Goal: Task Accomplishment & Management: Manage account settings

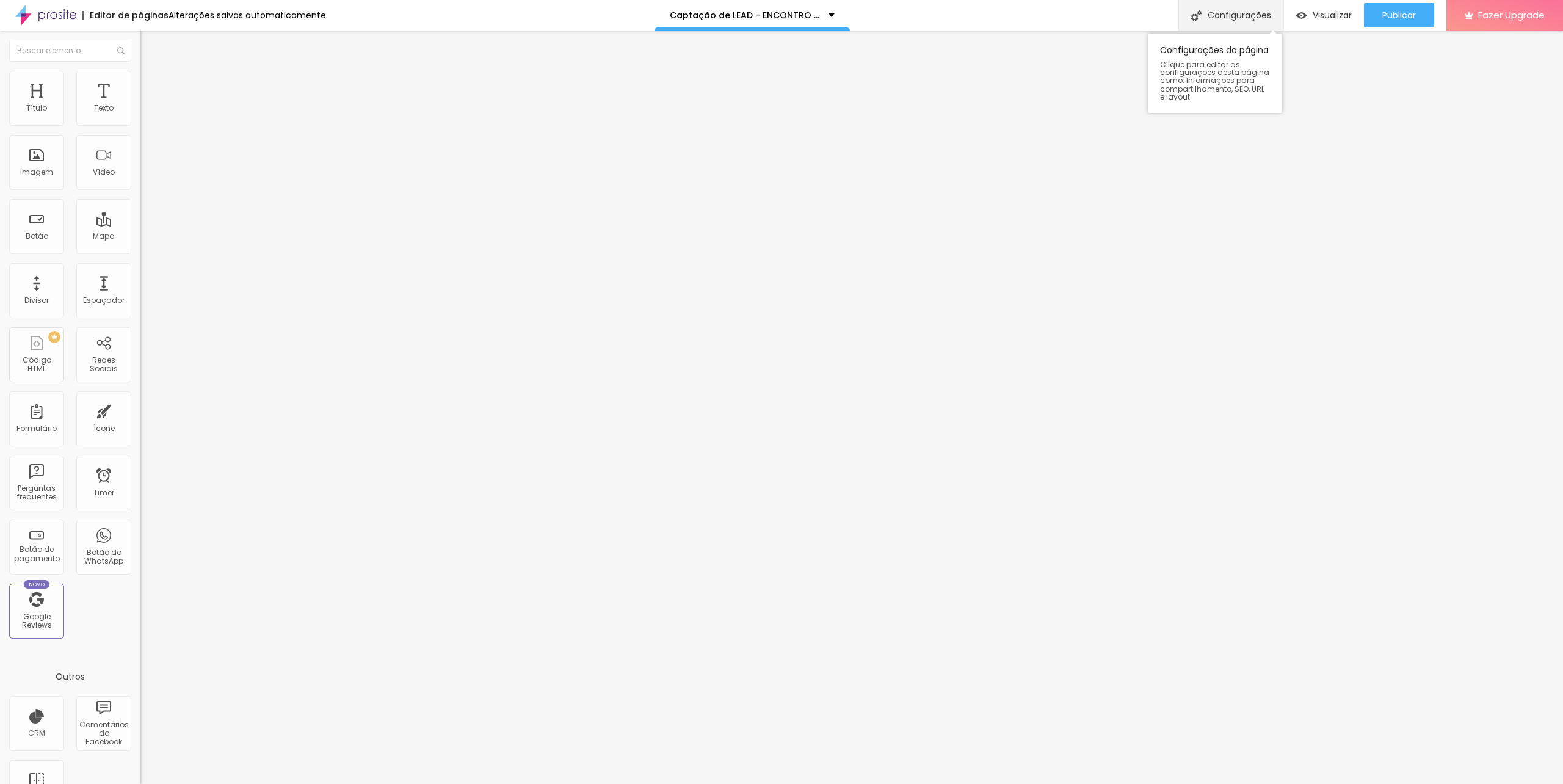
click at [1253, 18] on div "Configurações" at bounding box center [1231, 15] width 105 height 31
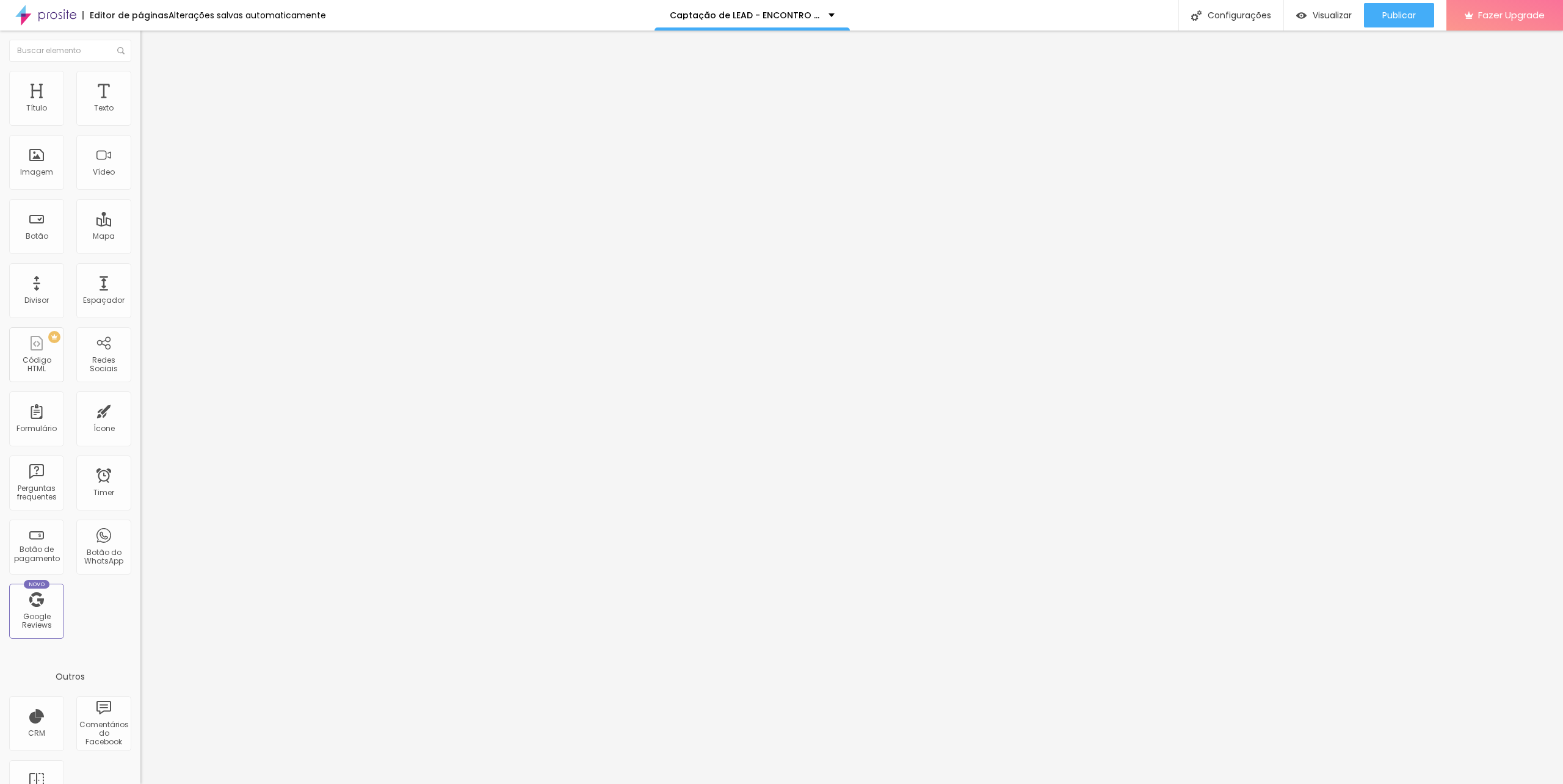
drag, startPoint x: 549, startPoint y: 283, endPoint x: 776, endPoint y: 342, distance: 234.5
click at [1008, 783] on div at bounding box center [782, 796] width 1563 height 11
click at [37, 232] on div "Botão" at bounding box center [37, 236] width 22 height 9
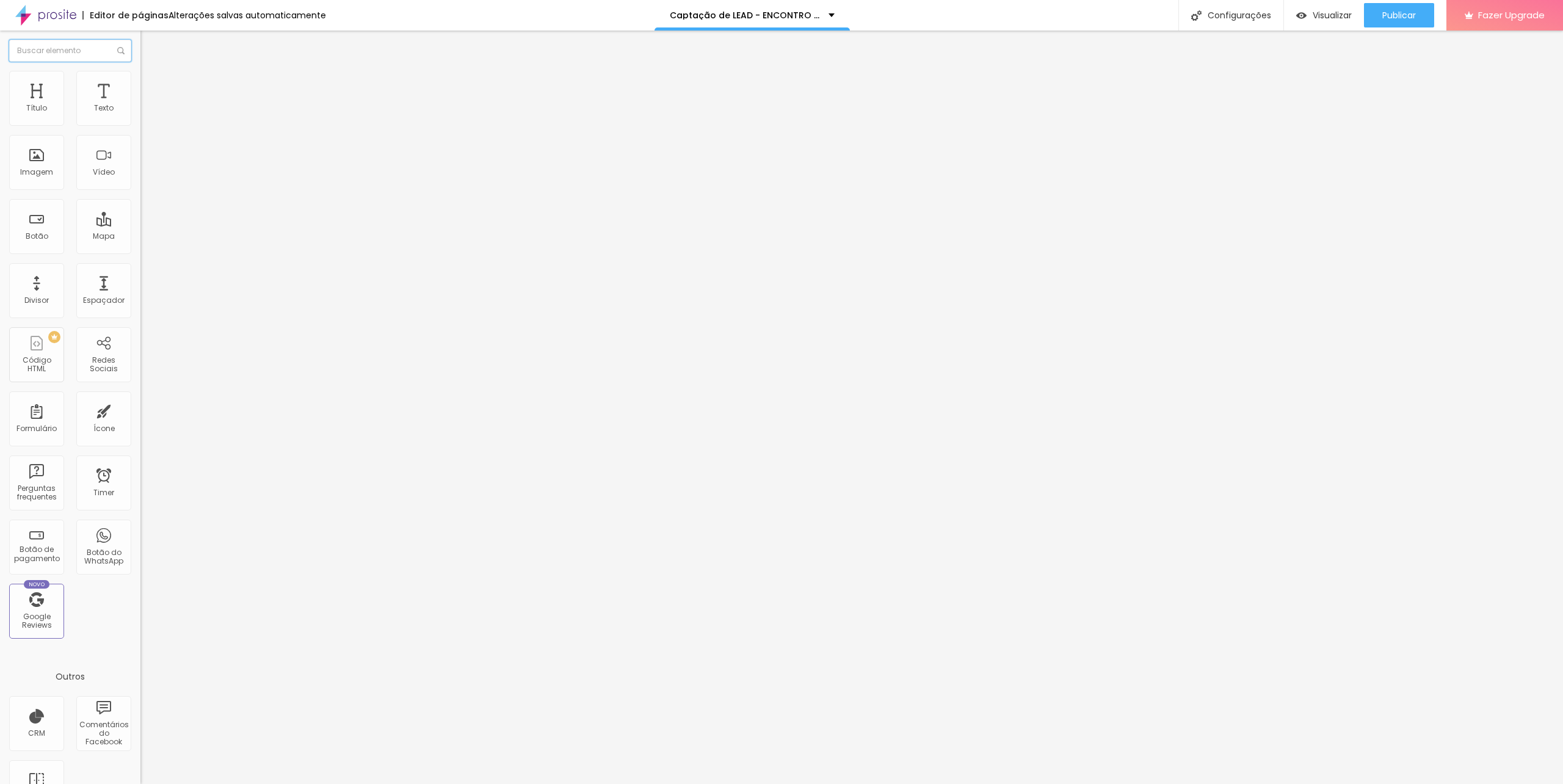
click at [77, 51] on input "text" at bounding box center [70, 50] width 122 height 22
click at [152, 86] on span "Avançado" at bounding box center [172, 91] width 40 height 10
click at [141, 80] on li "Estilo" at bounding box center [211, 77] width 141 height 12
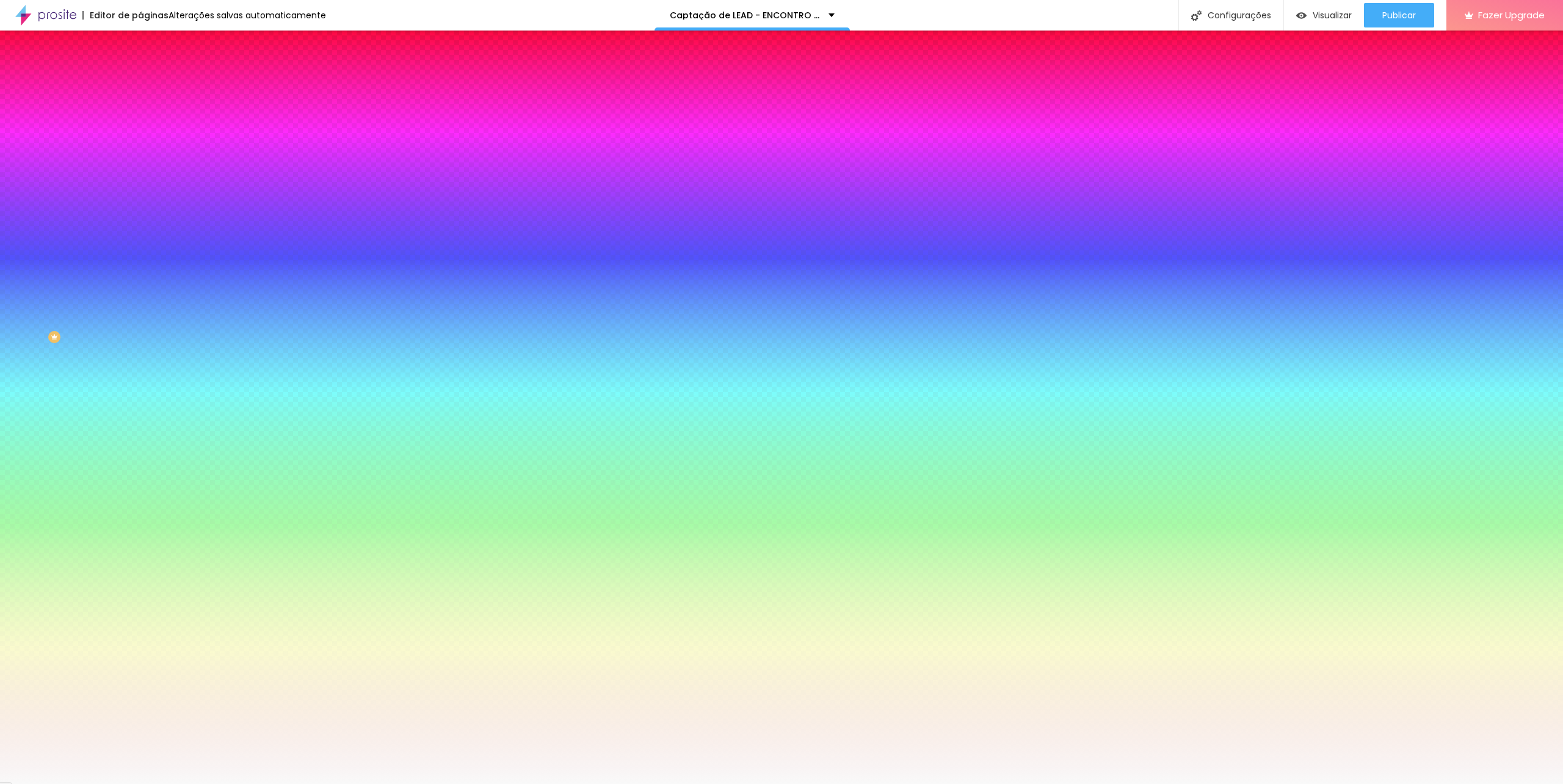
click at [141, 152] on div "Cor de fundo" at bounding box center [211, 148] width 141 height 7
click at [141, 178] on input "#F9F9F9" at bounding box center [214, 172] width 147 height 12
click at [146, 158] on icon "button" at bounding box center [147, 157] width 1 height 1
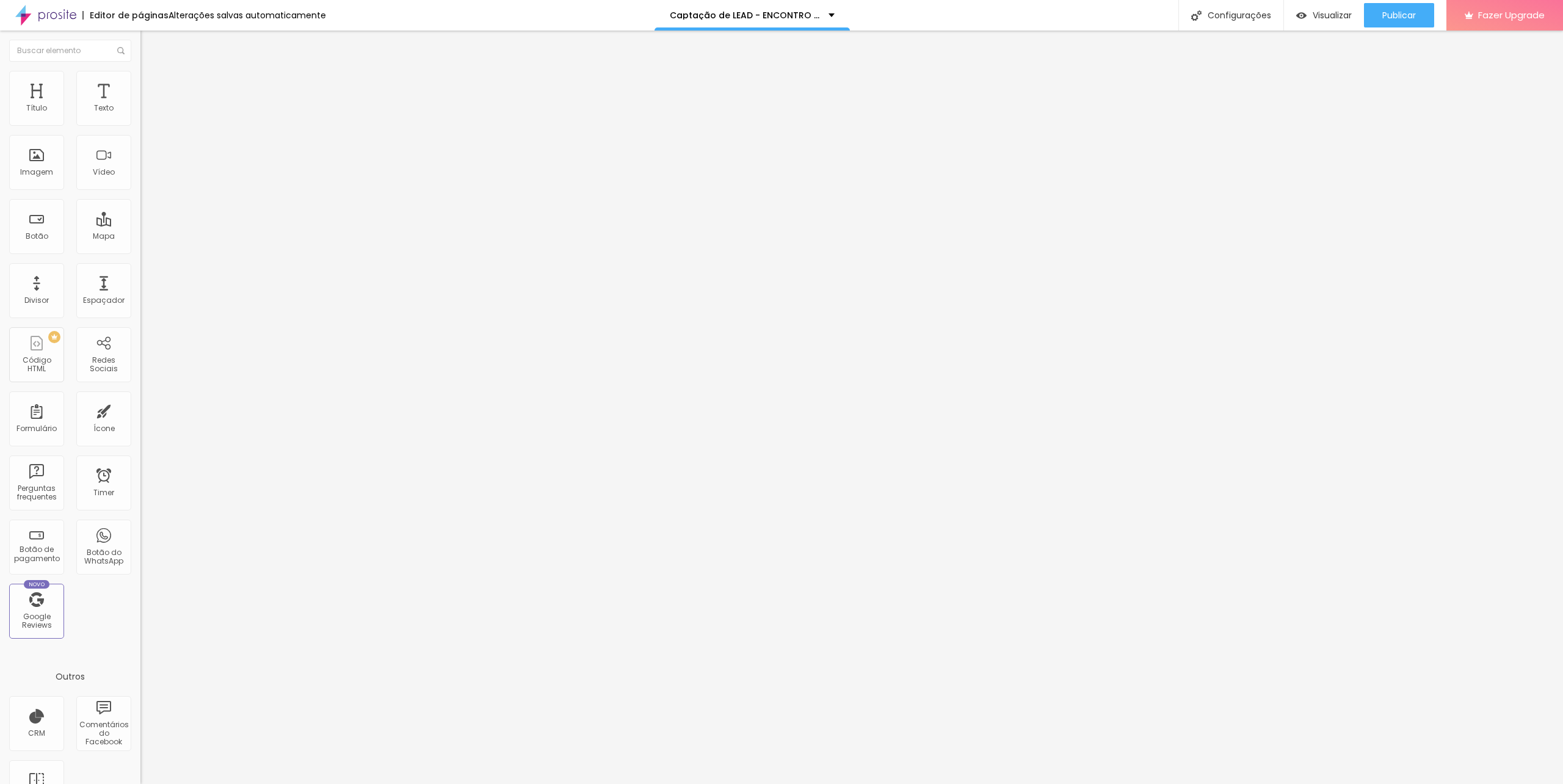
click at [141, 71] on img at bounding box center [146, 76] width 11 height 11
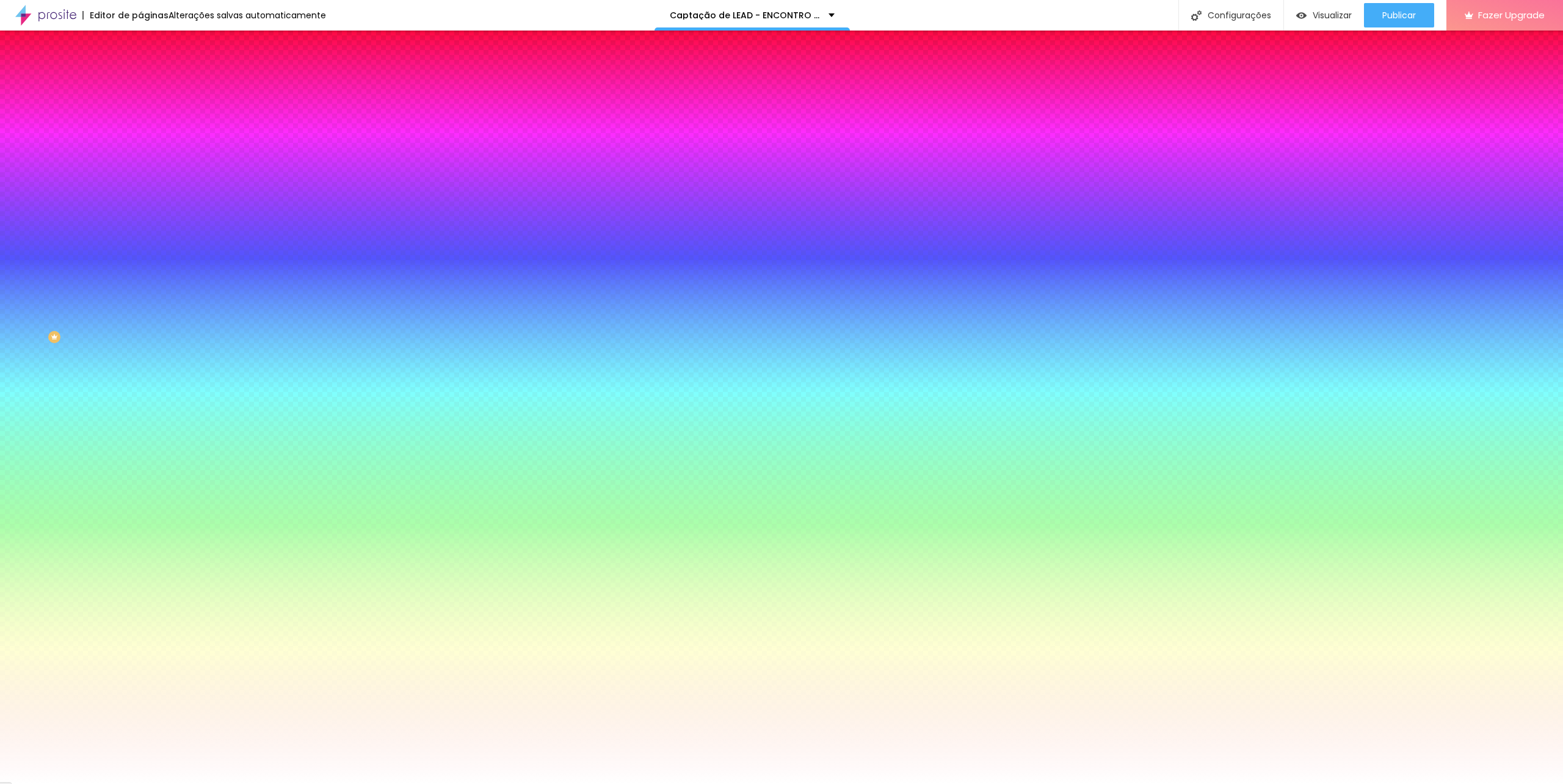
click at [145, 162] on icon "button" at bounding box center [149, 158] width 9 height 9
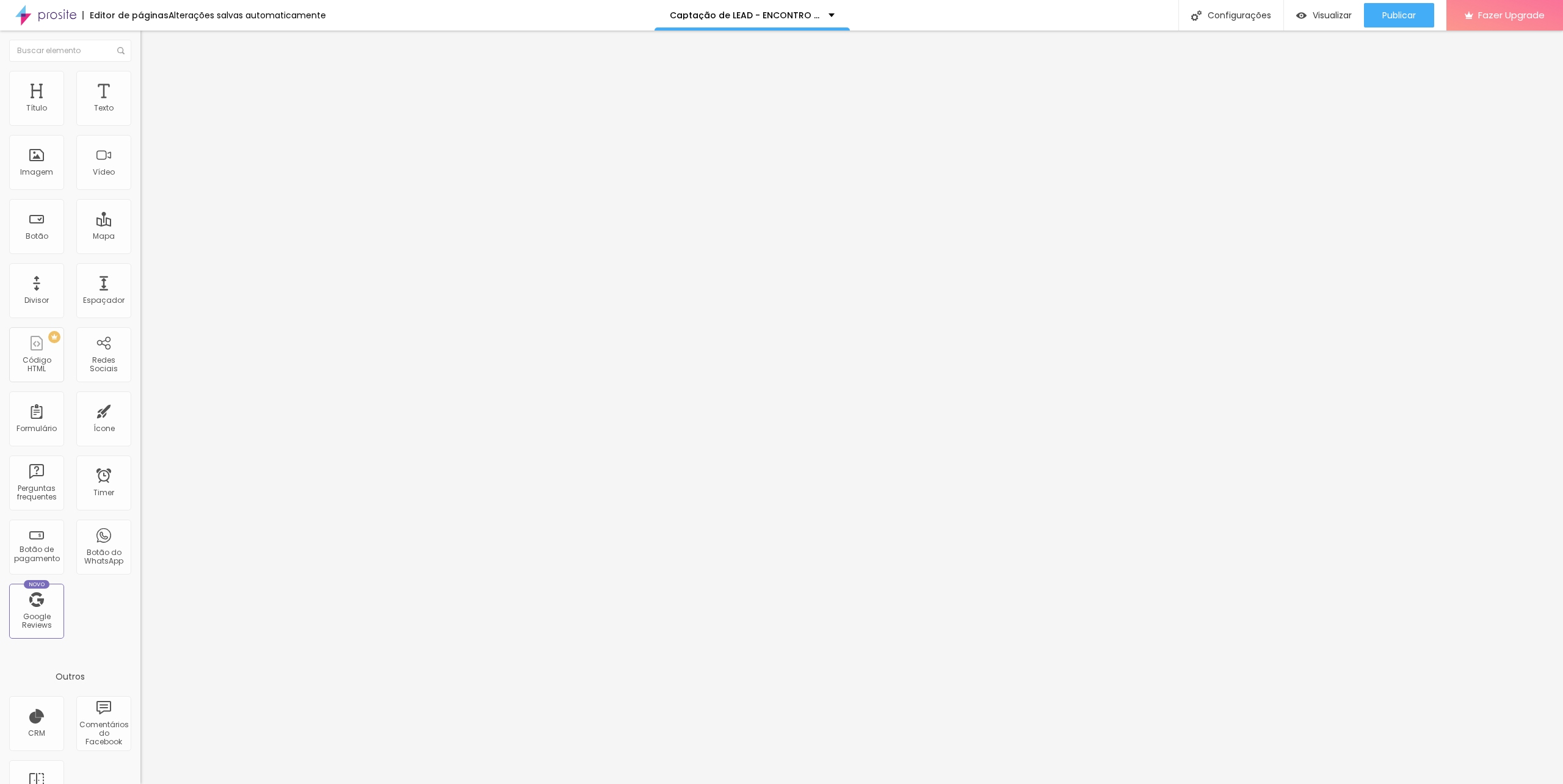
click at [141, 79] on li "Estilo" at bounding box center [211, 77] width 141 height 12
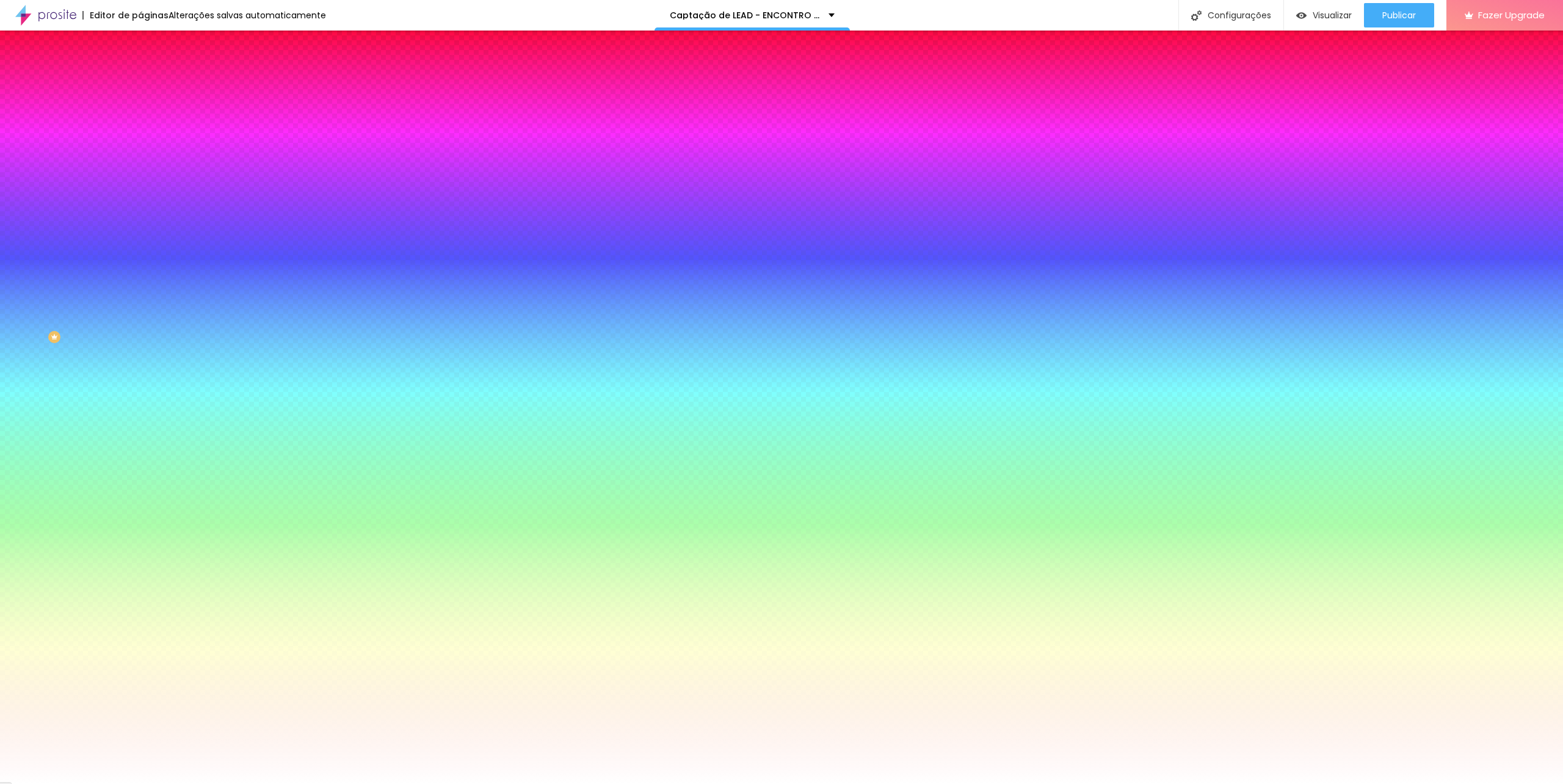
click at [141, 166] on button "Voltar ao padrão" at bounding box center [182, 159] width 83 height 14
click at [141, 166] on div at bounding box center [211, 166] width 141 height 0
click at [141, 178] on input "#FFFFFF" at bounding box center [214, 172] width 147 height 12
click at [141, 166] on div at bounding box center [211, 166] width 141 height 0
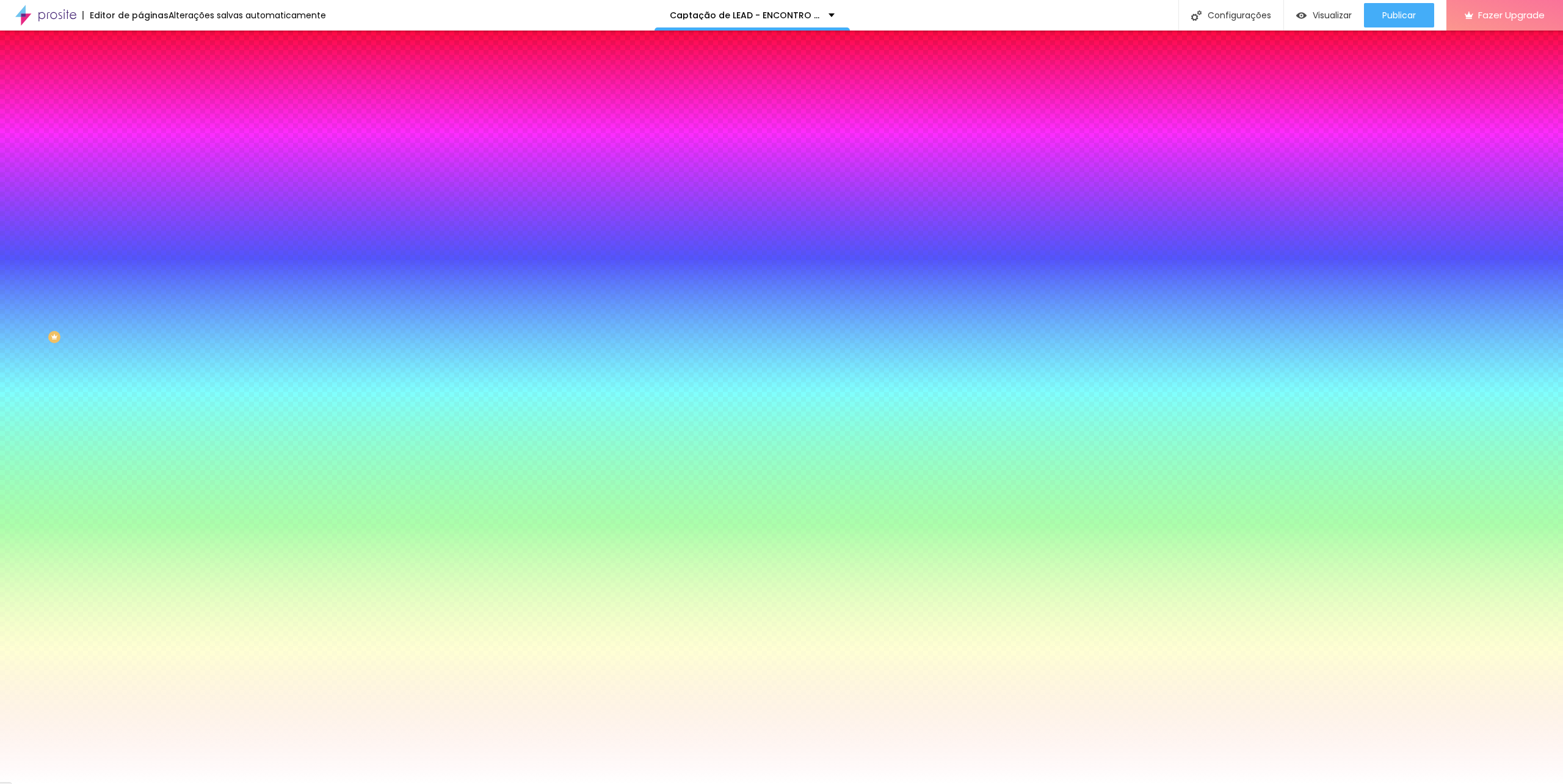
click at [141, 166] on div at bounding box center [211, 166] width 141 height 0
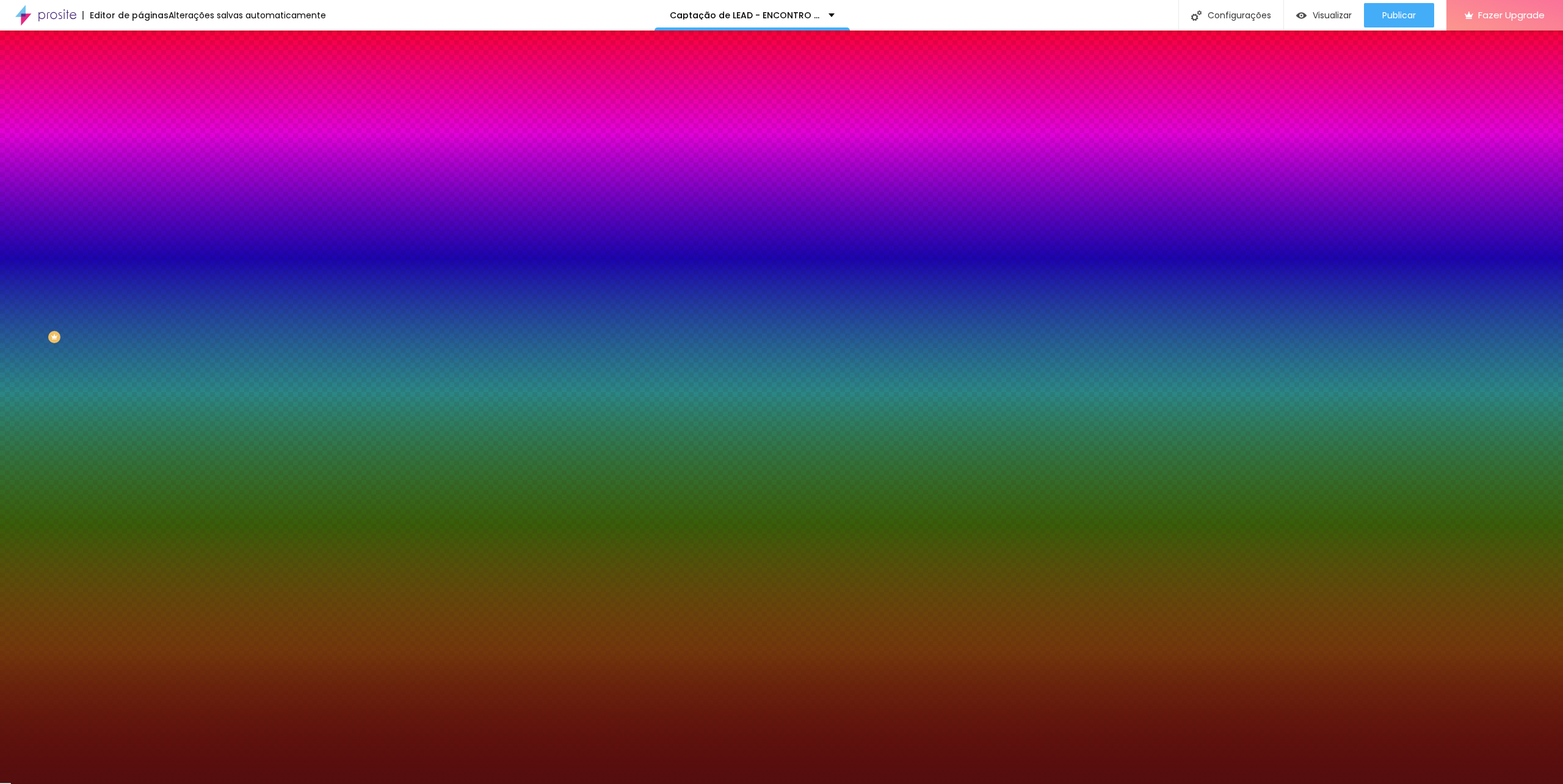
drag, startPoint x: 71, startPoint y: 258, endPoint x: 87, endPoint y: 281, distance: 28.0
click at [88, 286] on div at bounding box center [782, 392] width 1563 height 784
type input "#751010"
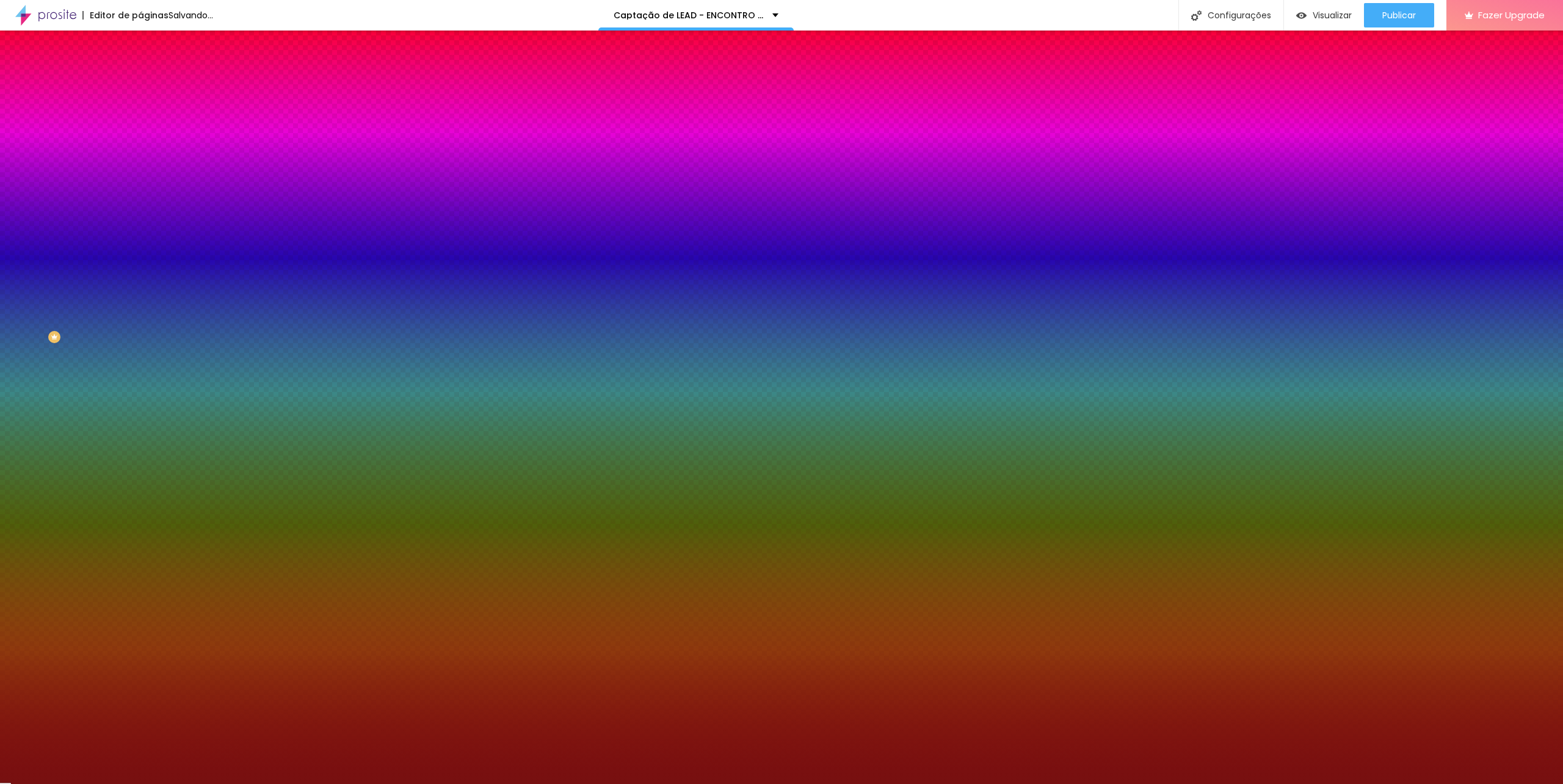
click at [149, 162] on icon "button" at bounding box center [151, 158] width 5 height 9
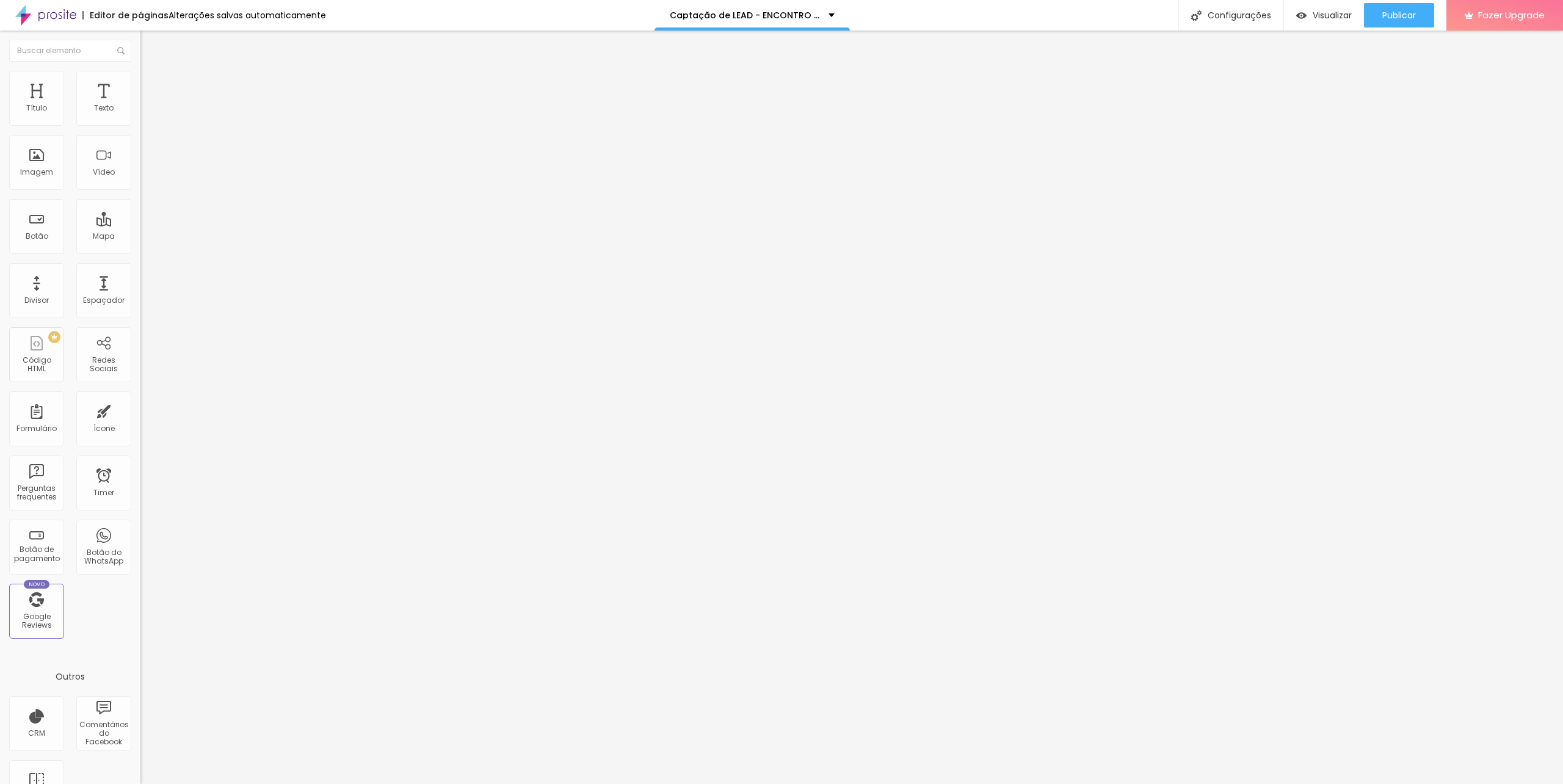
click at [141, 77] on img at bounding box center [146, 76] width 11 height 11
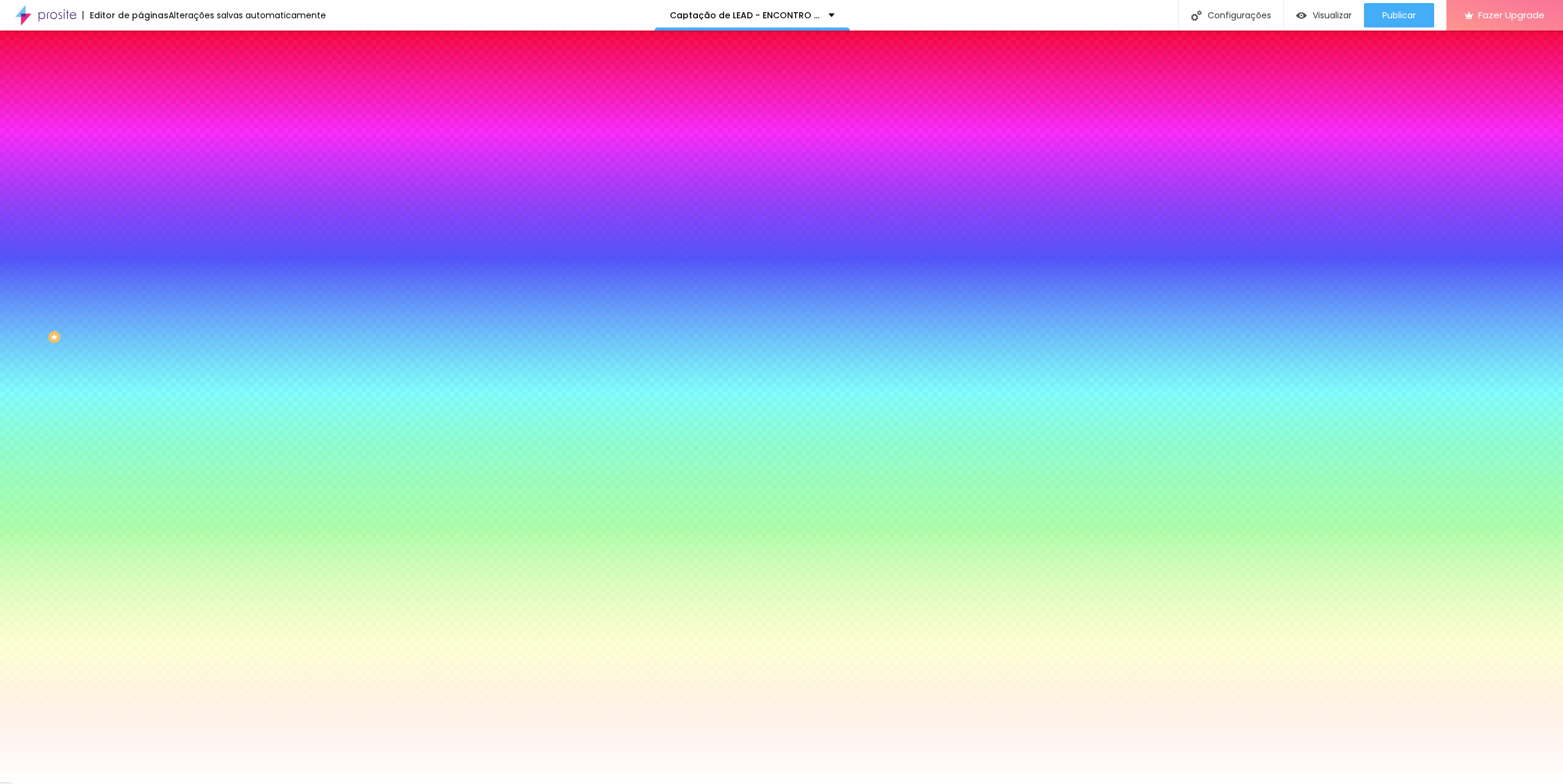
click at [141, 166] on div at bounding box center [211, 166] width 141 height 0
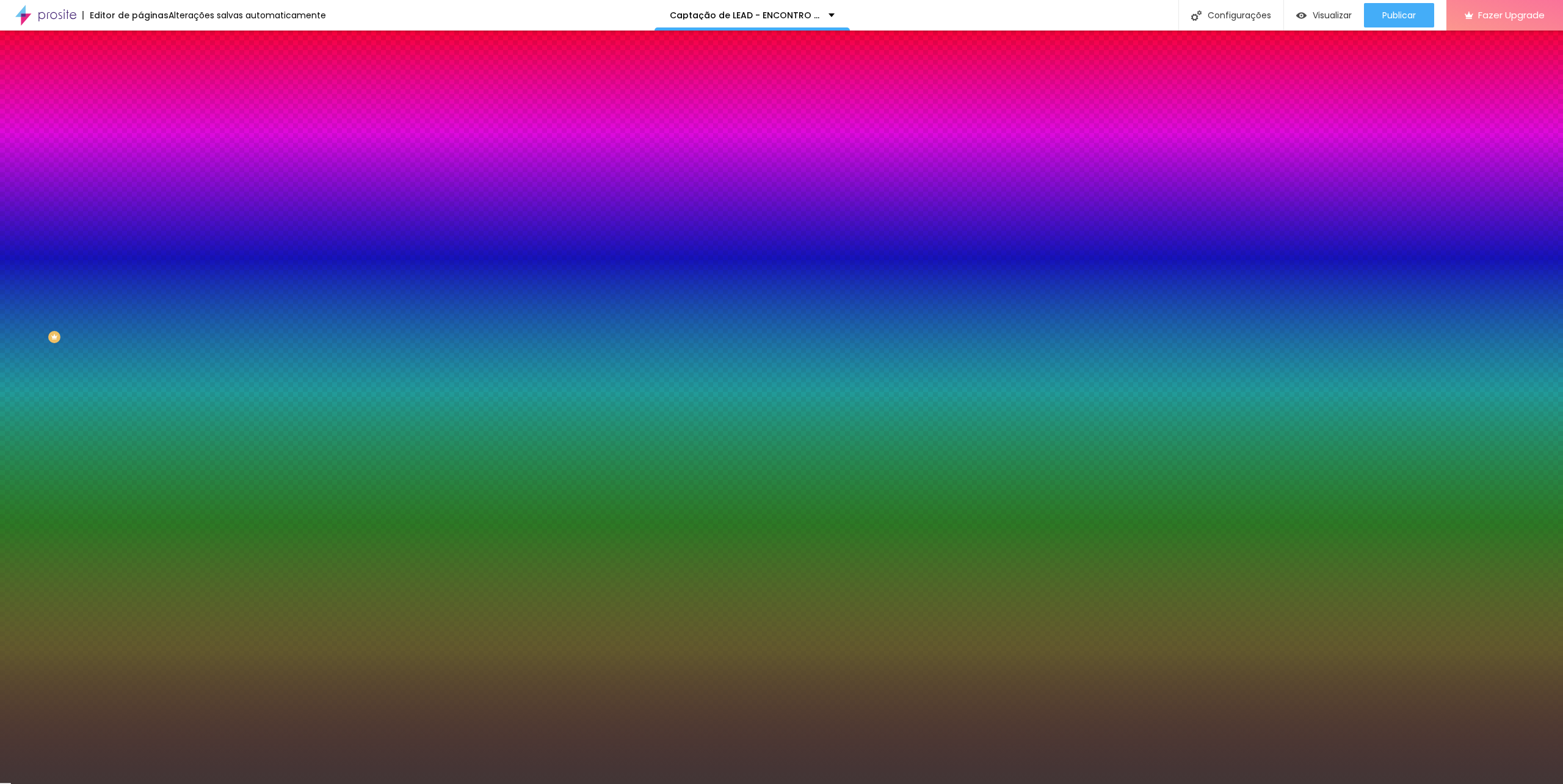
type input "#000000"
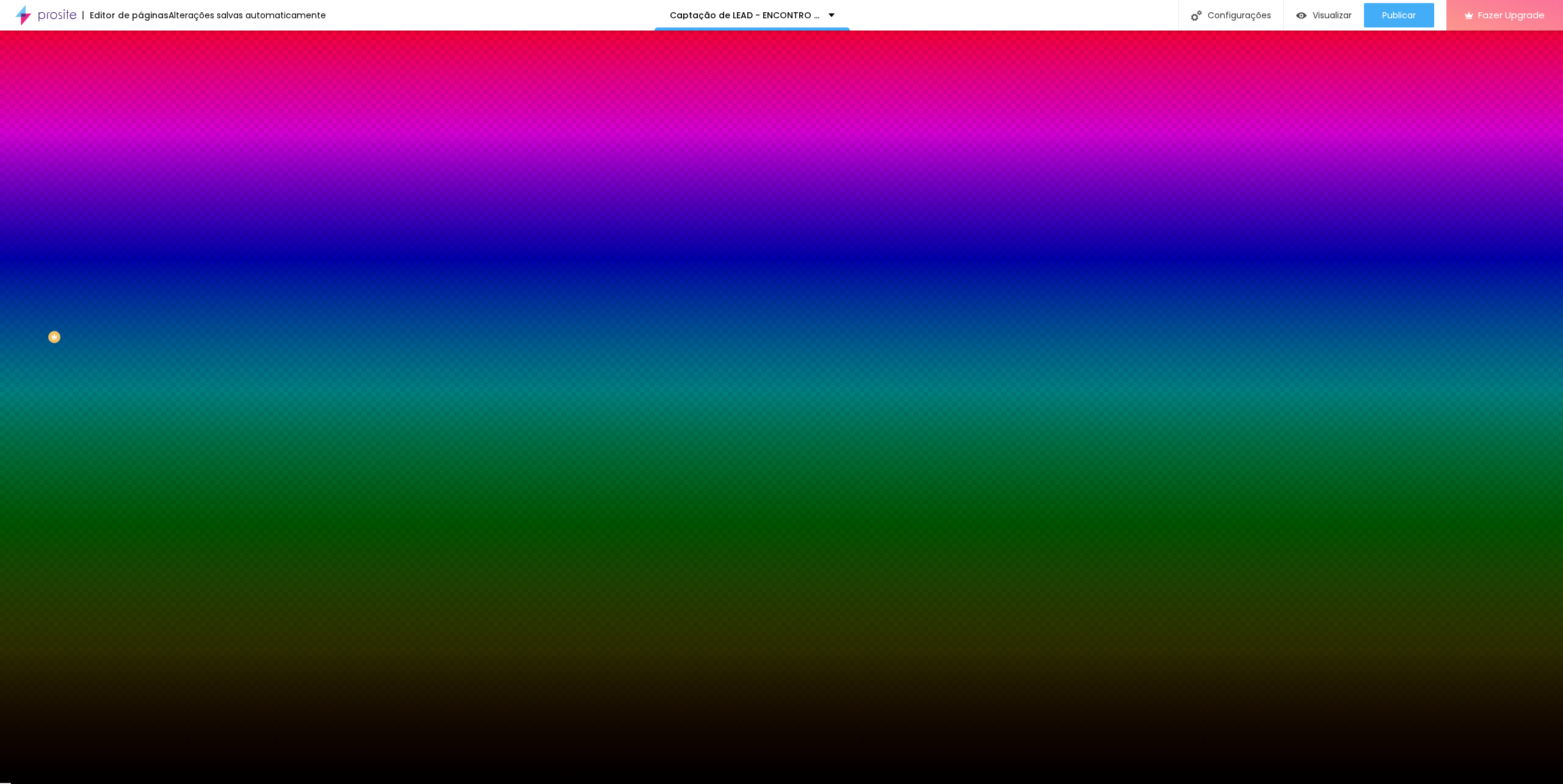
drag, startPoint x: 32, startPoint y: 307, endPoint x: 1, endPoint y: 353, distance: 55.5
click at [141, 353] on div "Editar Seção Conteúdo Estilo Avançado Imagem de fundo Trocar imagem Efeito da I…" at bounding box center [211, 407] width 141 height 753
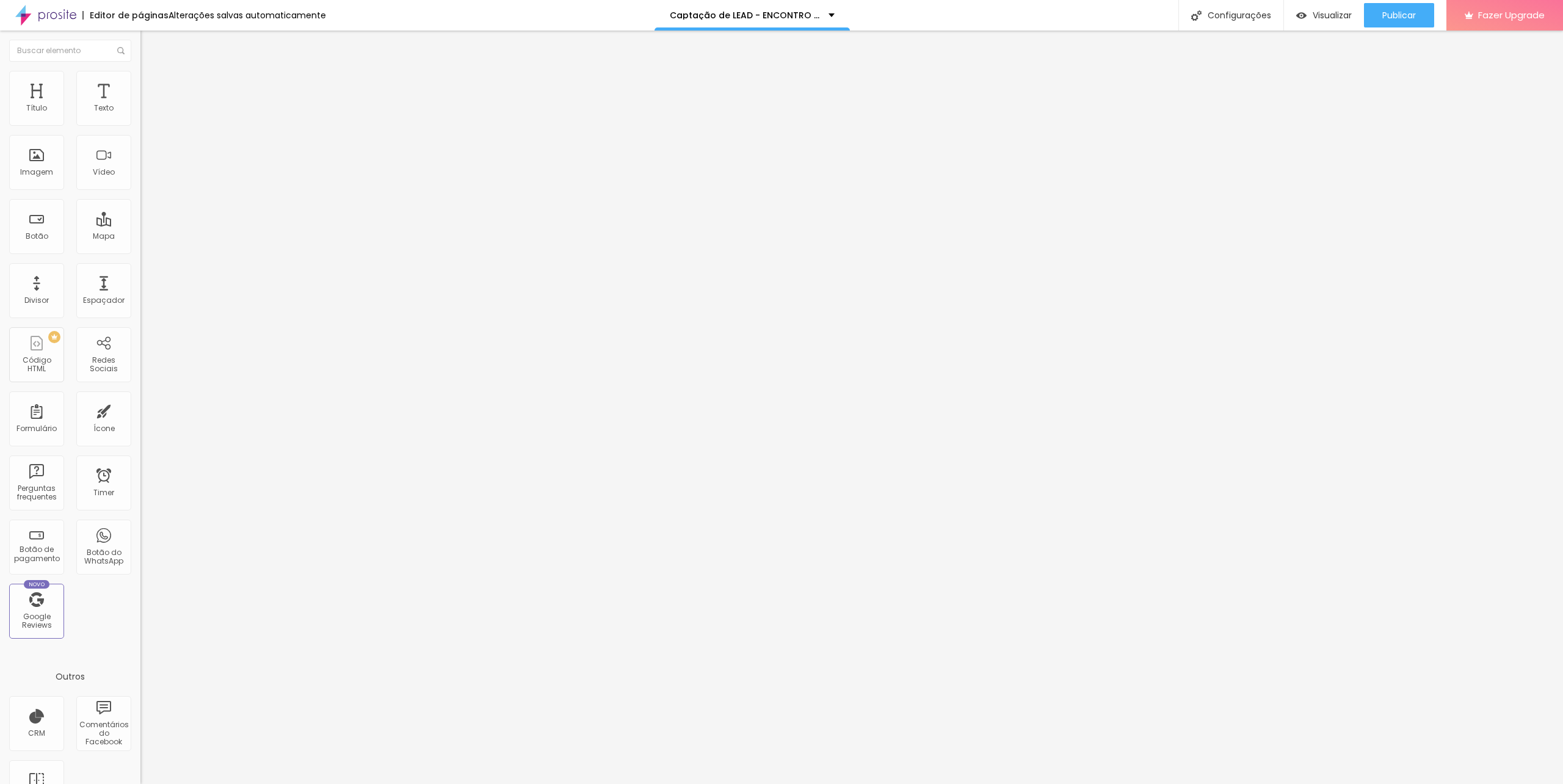
click at [152, 84] on span "Estilo" at bounding box center [161, 79] width 19 height 10
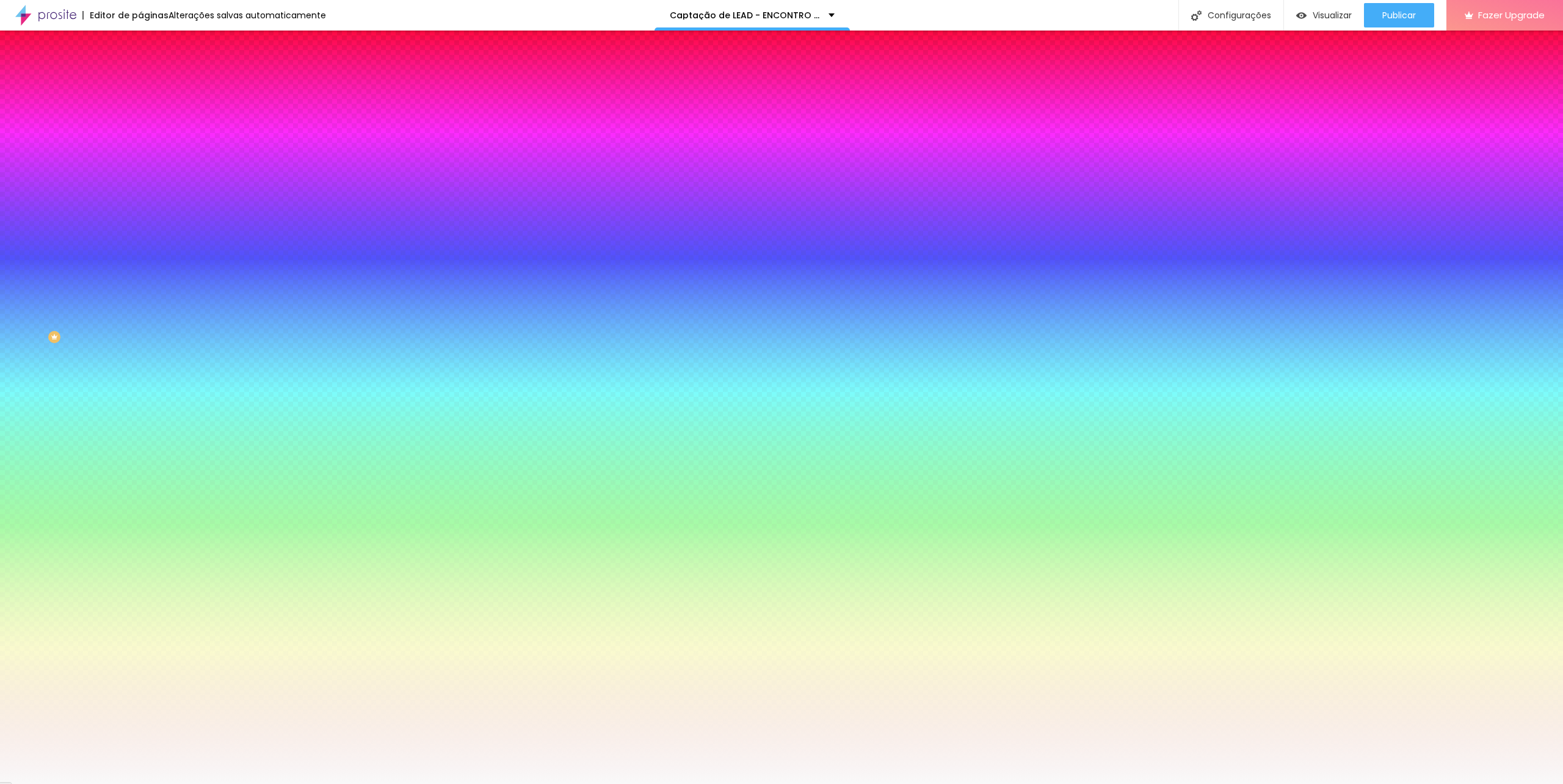
click at [141, 166] on div at bounding box center [211, 166] width 141 height 0
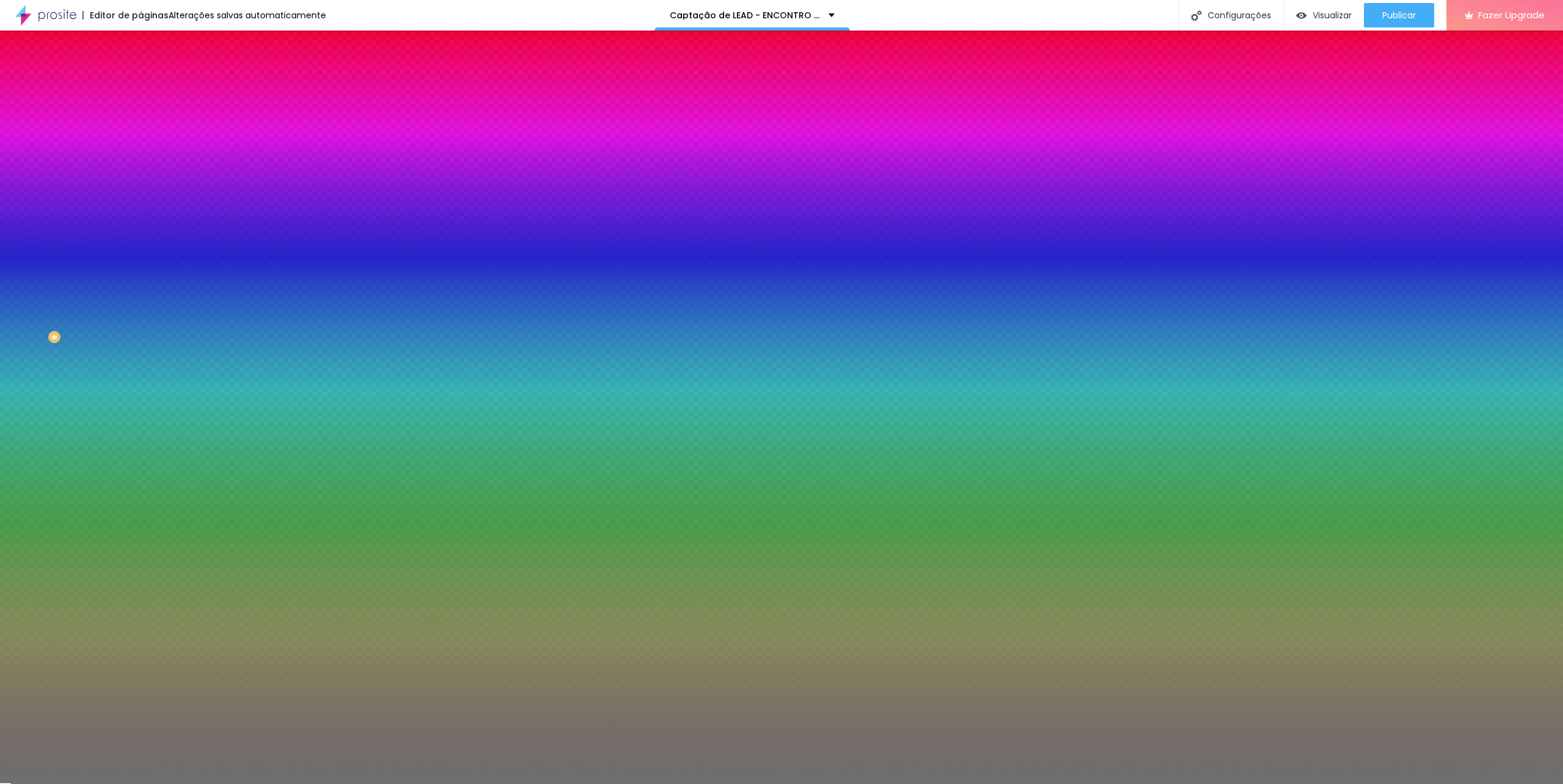
type input "#666666"
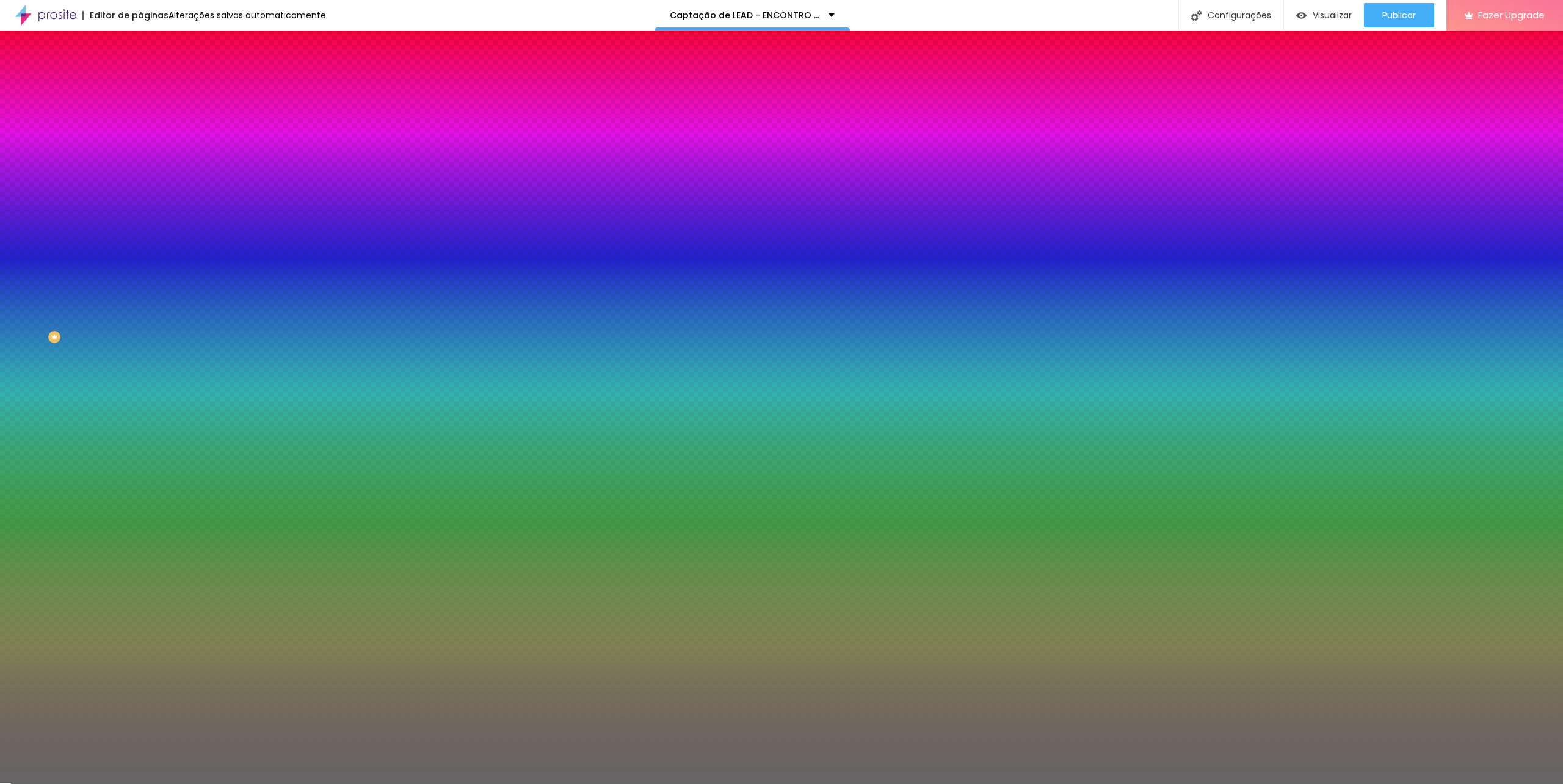
drag, startPoint x: 78, startPoint y: 266, endPoint x: 5, endPoint y: 291, distance: 77.2
click at [141, 253] on div "Imagem de fundo Adicionar imagem Efeito da Imagem Nenhum Nenhum Parallax Cor de…" at bounding box center [211, 174] width 141 height 158
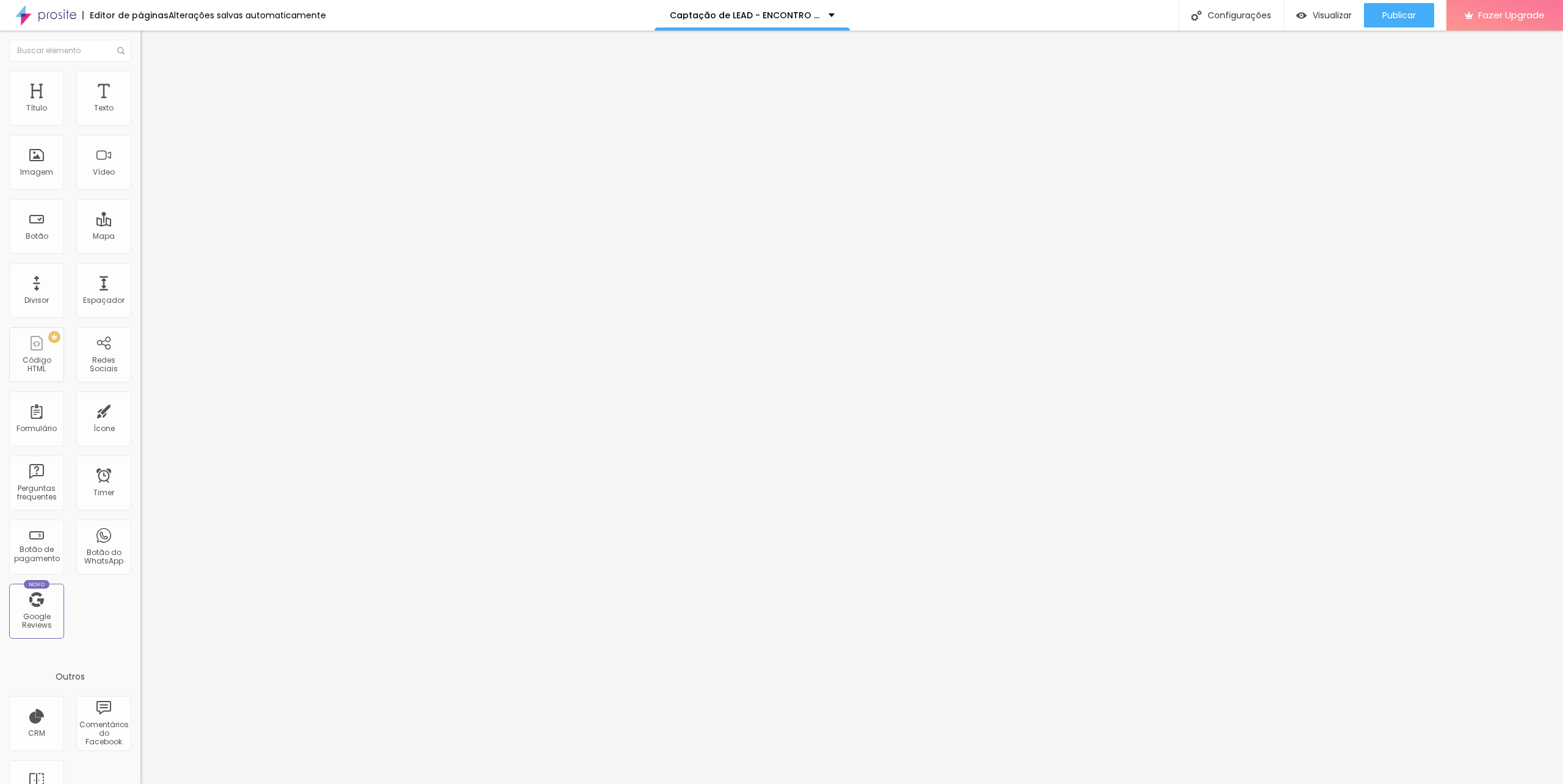
click at [141, 87] on ul "Conteúdo Estilo Avançado" at bounding box center [211, 77] width 141 height 37
click at [141, 81] on li "Estilo" at bounding box center [211, 77] width 141 height 12
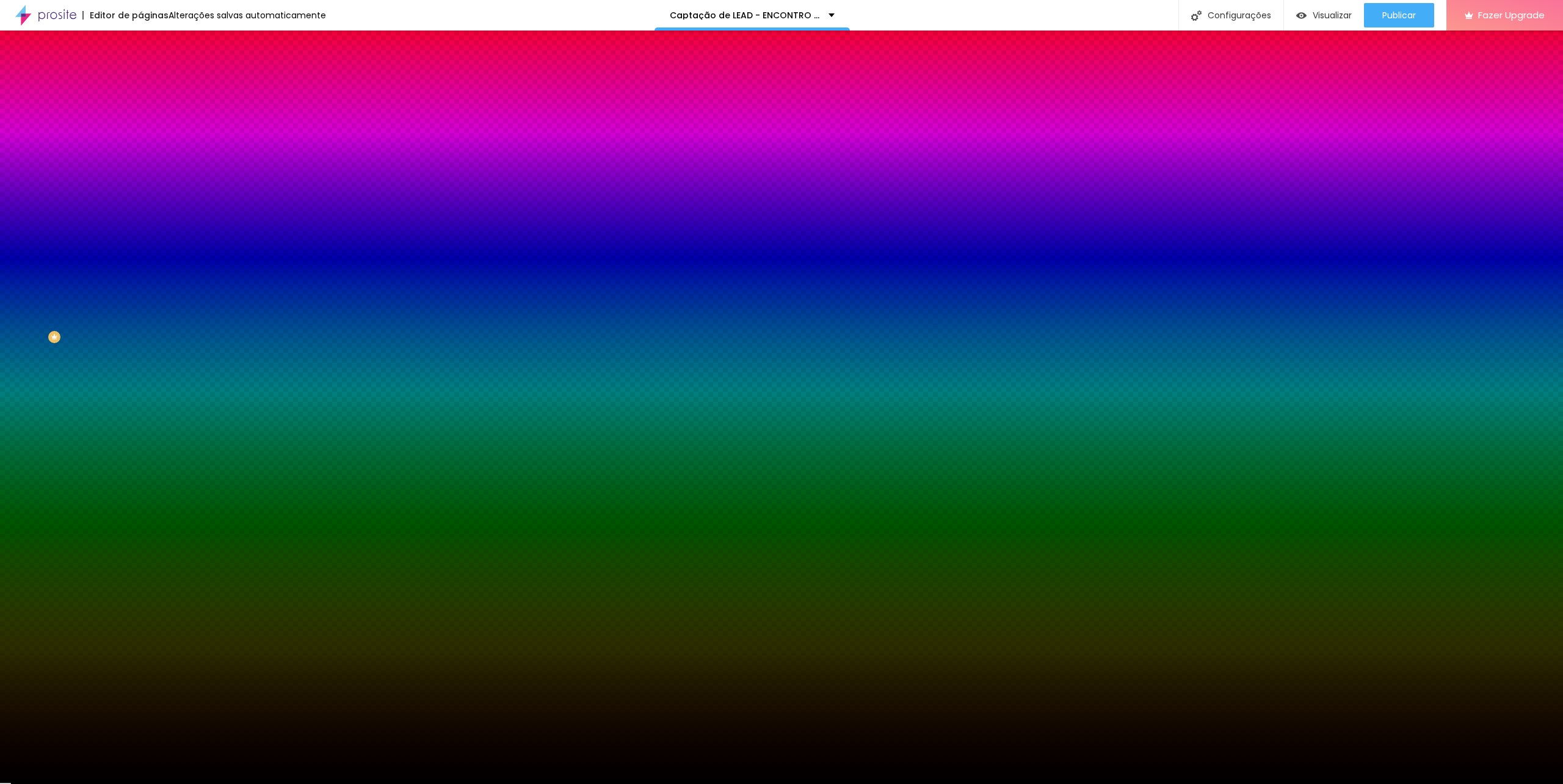
click at [141, 166] on div at bounding box center [211, 166] width 141 height 0
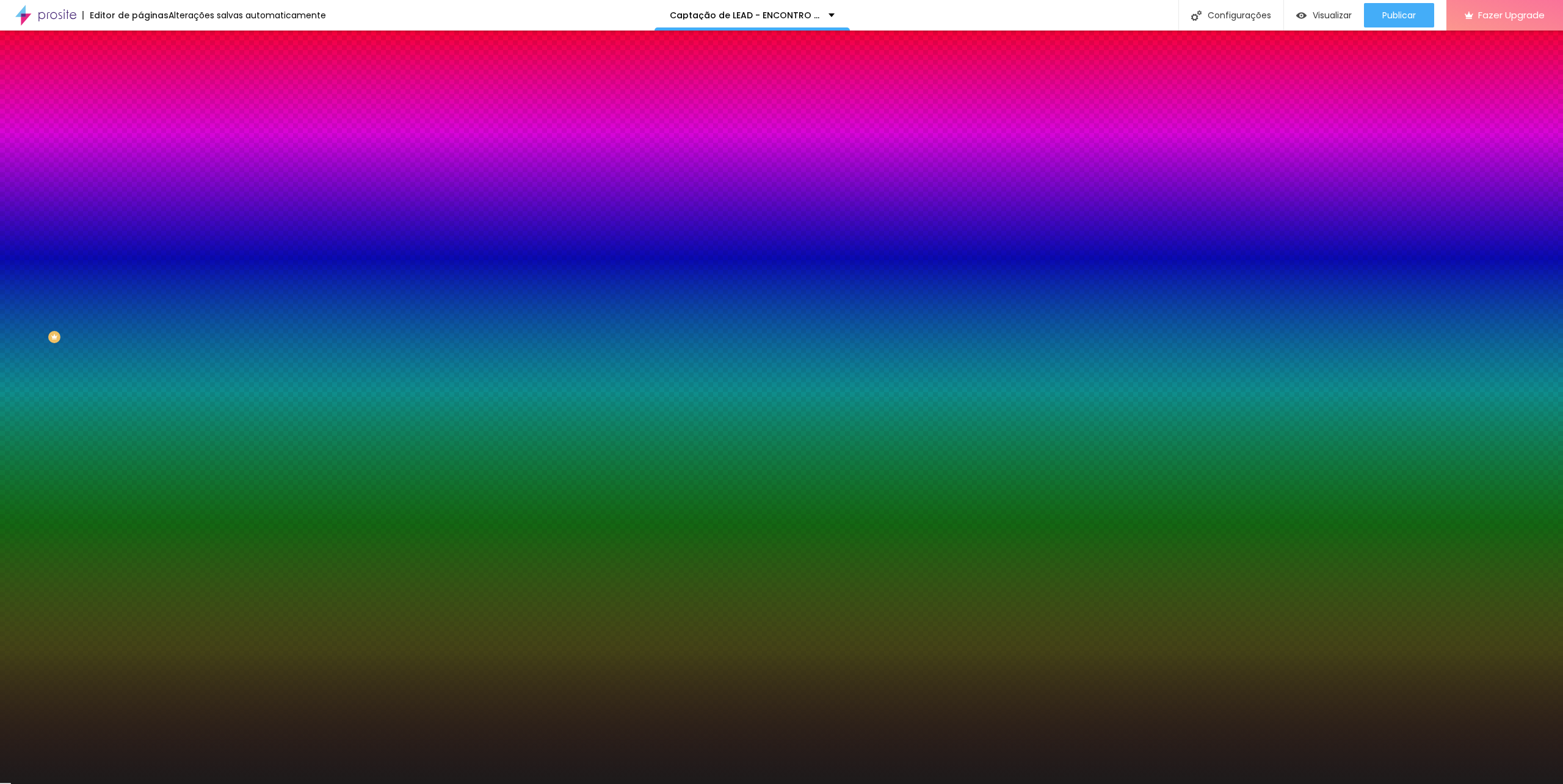
type input "#201E1E"
drag, startPoint x: 50, startPoint y: 261, endPoint x: 25, endPoint y: 316, distance: 60.4
click at [25, 316] on div at bounding box center [782, 392] width 1563 height 784
